Goal: Find specific page/section: Find specific page/section

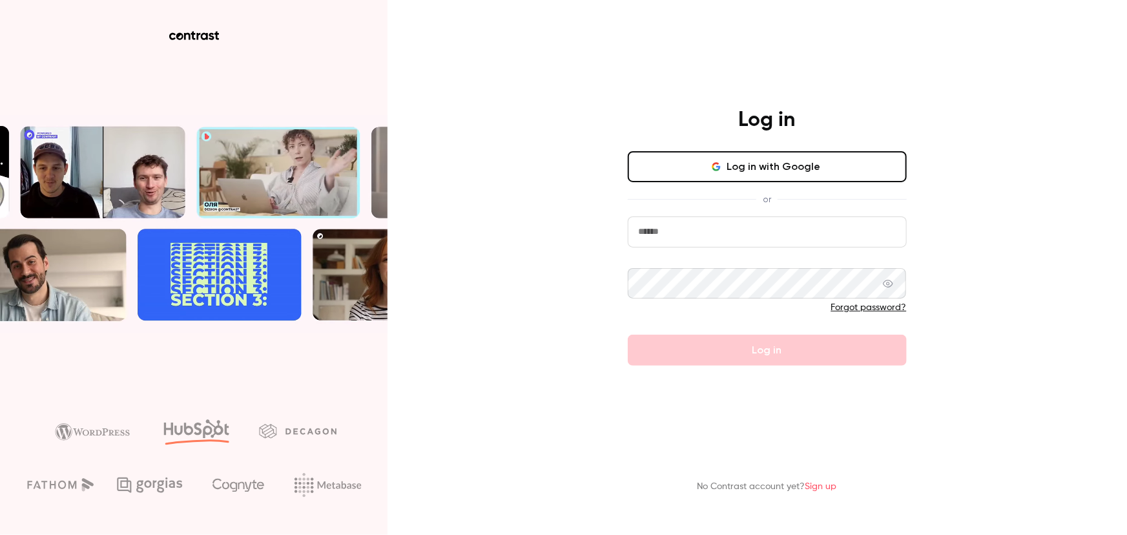
click at [808, 165] on button "Log in with Google" at bounding box center [767, 166] width 279 height 31
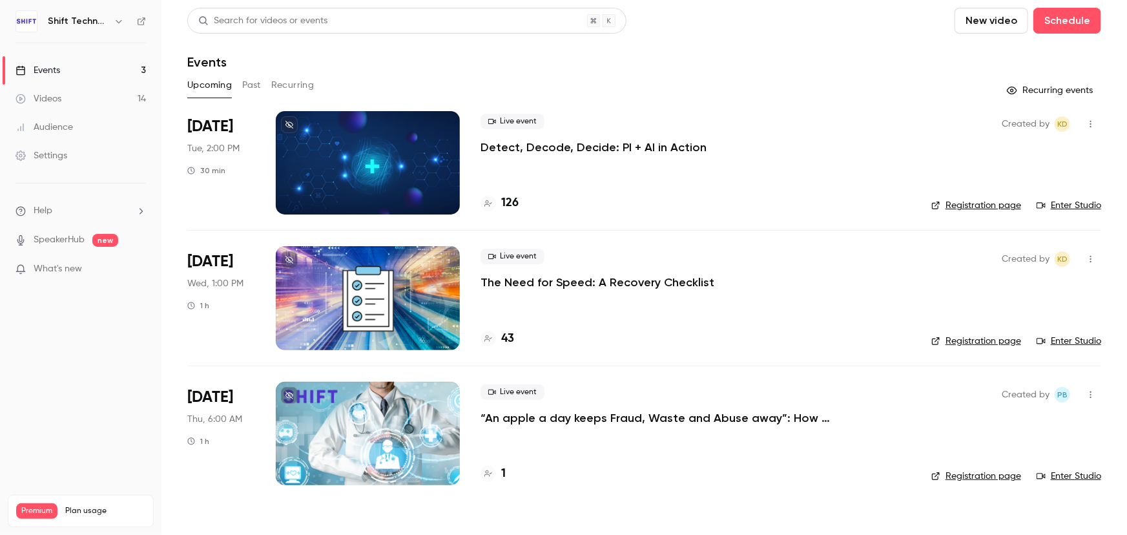
click at [554, 148] on p "Detect, Decode, Decide: PI + AI in Action" at bounding box center [593, 146] width 226 height 15
click at [505, 198] on h4 "126" at bounding box center [509, 202] width 17 height 17
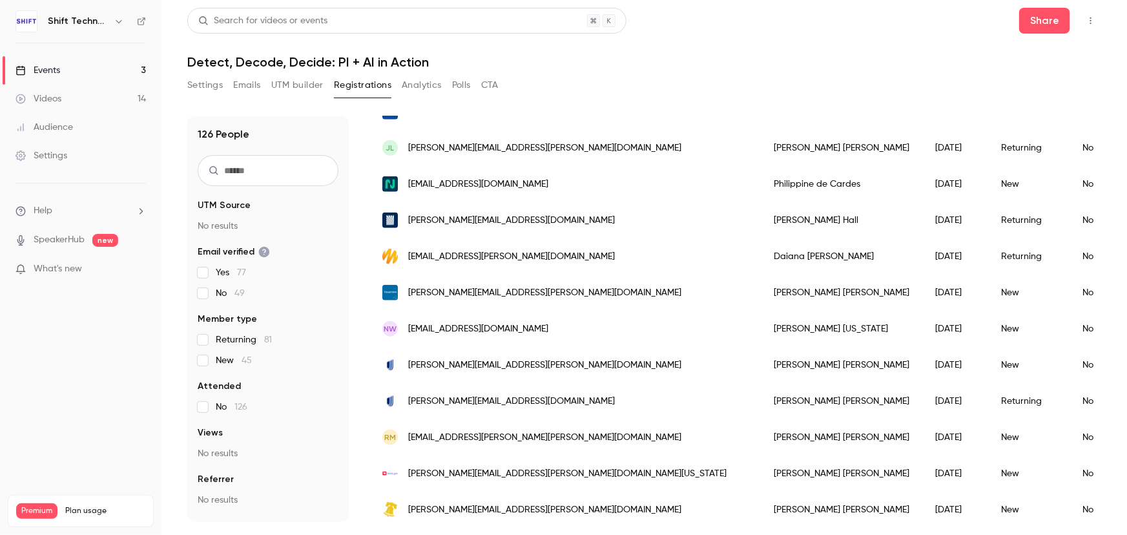
scroll to position [802, 0]
